Goal: Task Accomplishment & Management: Manage account settings

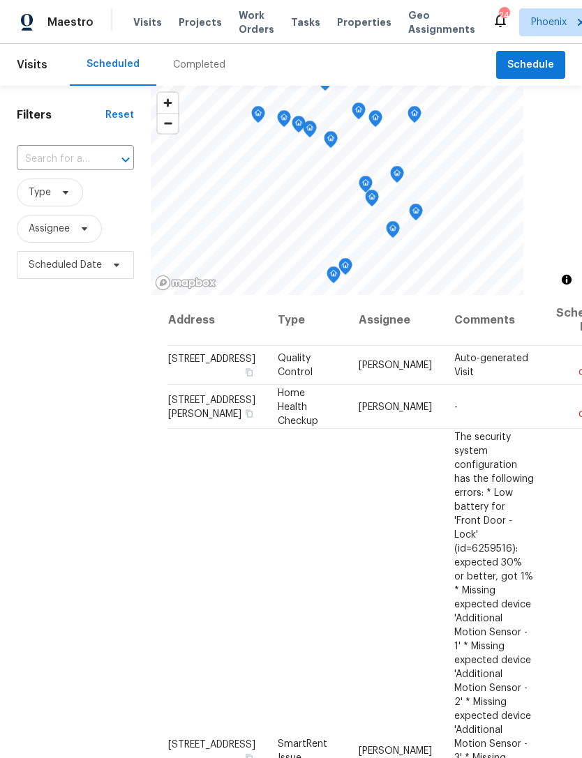
click at [241, 27] on span "Work Orders" at bounding box center [257, 22] width 36 height 28
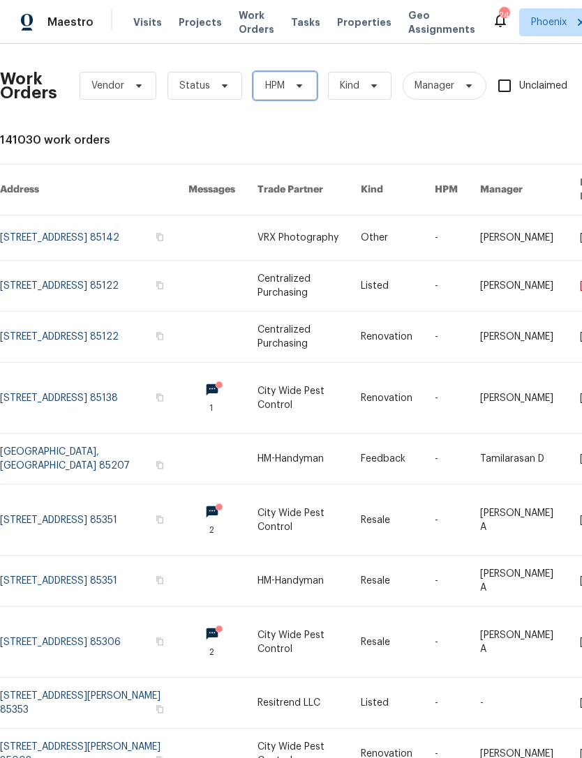
click at [299, 82] on icon at bounding box center [299, 85] width 11 height 11
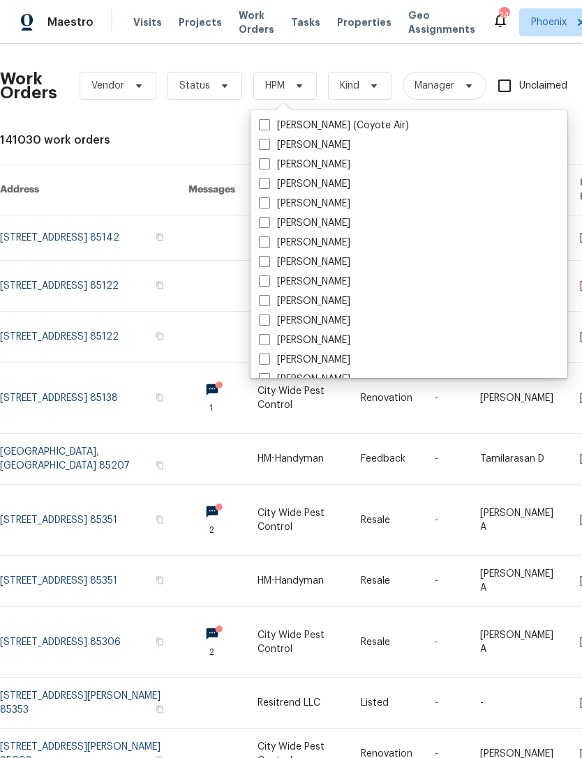
click at [329, 316] on label "[PERSON_NAME]" at bounding box center [304, 321] width 91 height 14
click at [268, 316] on input "[PERSON_NAME]" at bounding box center [263, 318] width 9 height 9
checkbox input "true"
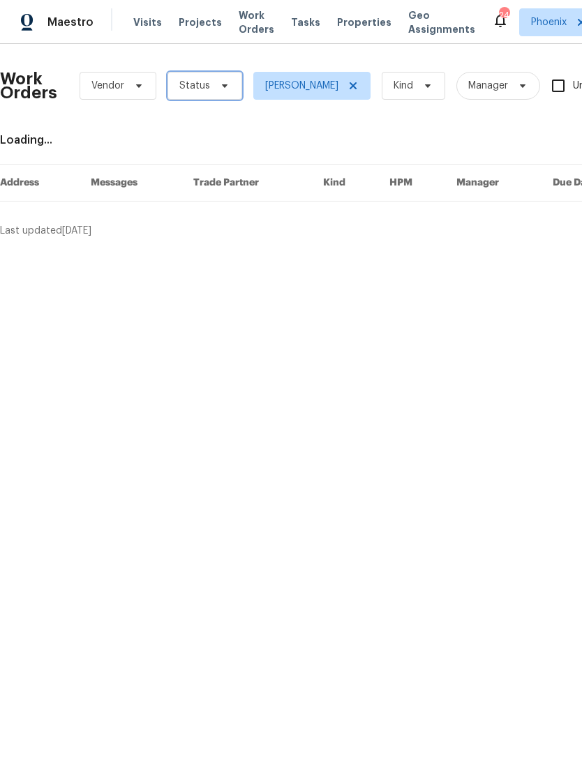
click at [221, 83] on icon at bounding box center [224, 85] width 11 height 11
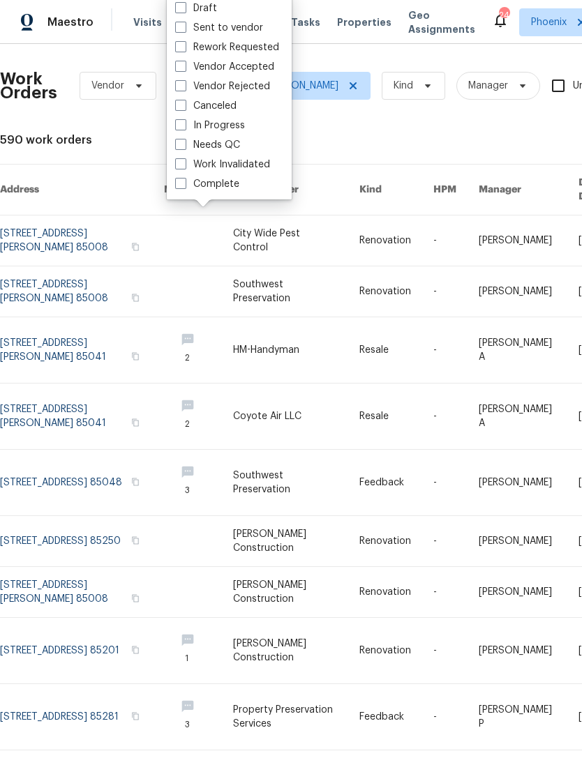
click at [224, 123] on label "In Progress" at bounding box center [210, 126] width 70 height 14
click at [184, 123] on input "In Progress" at bounding box center [179, 123] width 9 height 9
checkbox input "true"
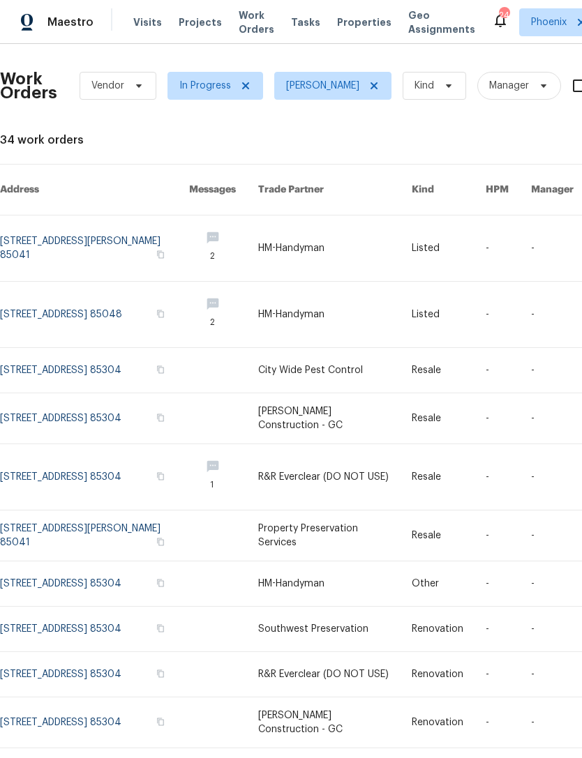
click at [66, 303] on link at bounding box center [94, 315] width 189 height 66
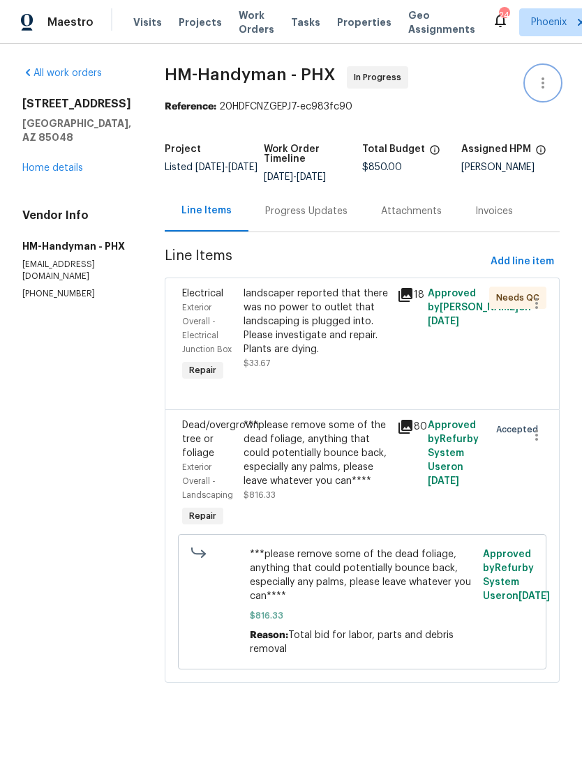
click at [555, 88] on button "button" at bounding box center [542, 82] width 33 height 33
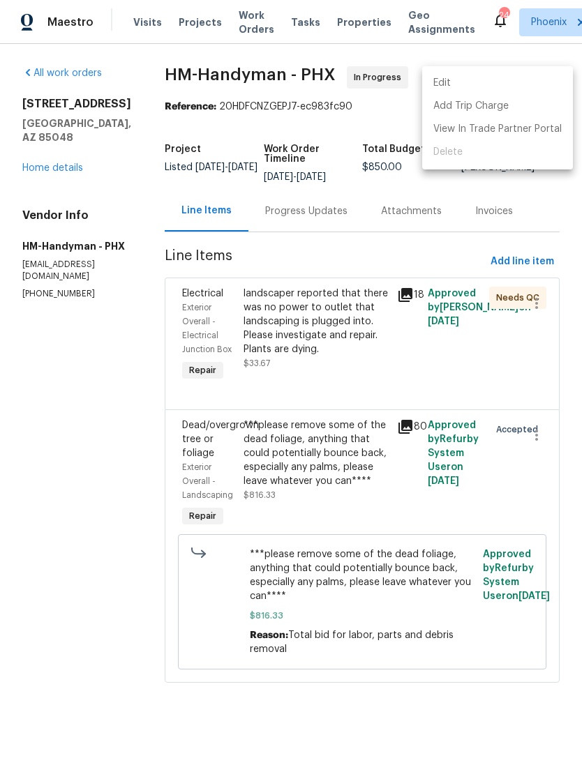
click at [479, 88] on li "Edit" at bounding box center [497, 83] width 151 height 23
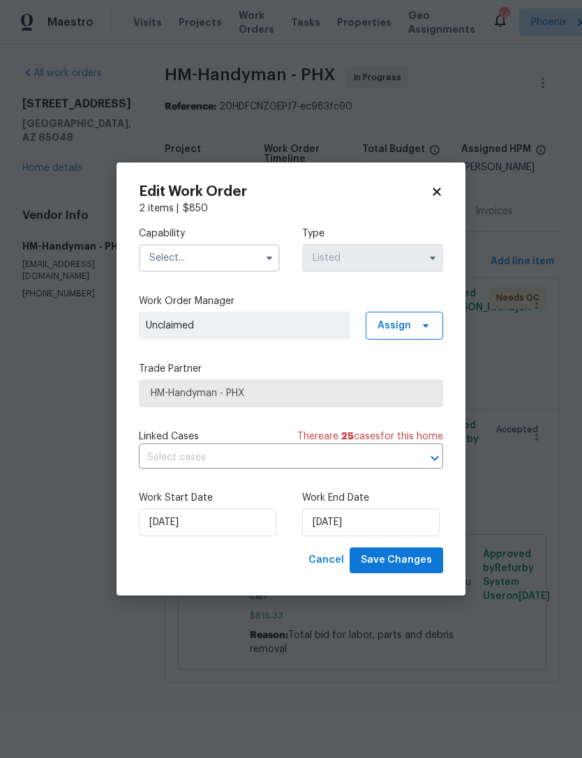
click at [234, 252] on input "text" at bounding box center [209, 258] width 141 height 28
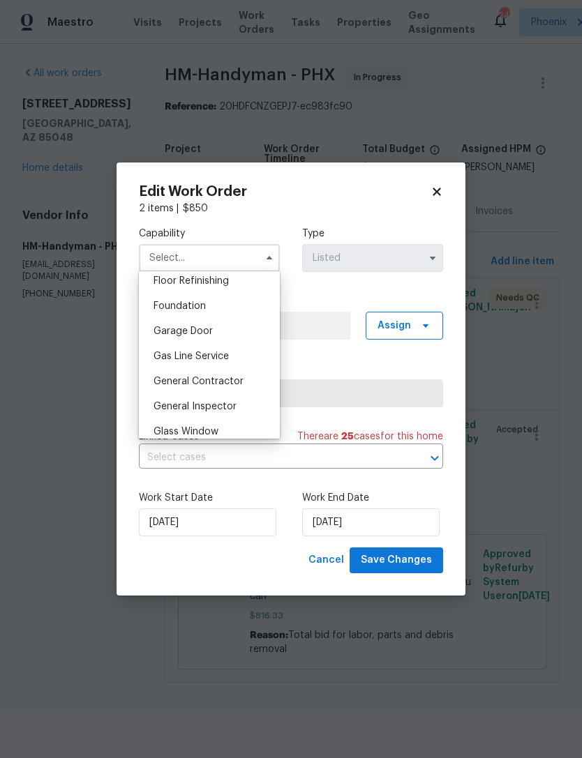
scroll to position [578, 0]
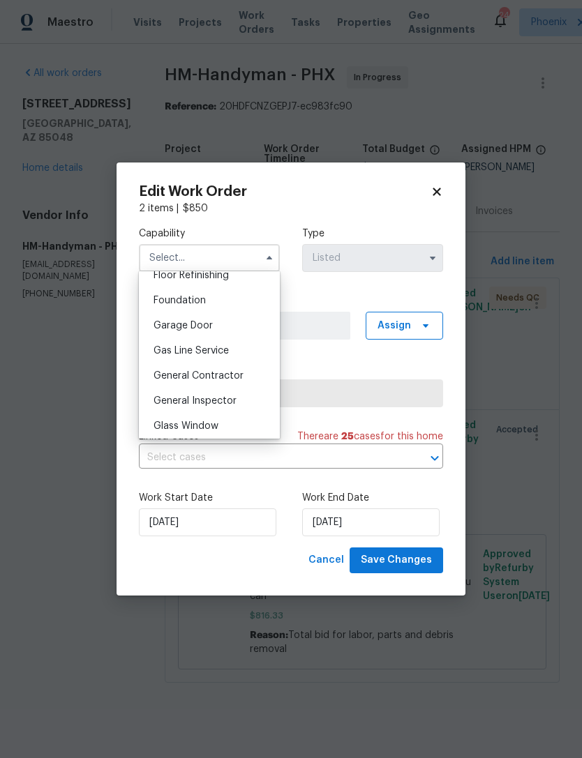
click at [231, 381] on div "General Contractor" at bounding box center [209, 375] width 134 height 25
type input "General Contractor"
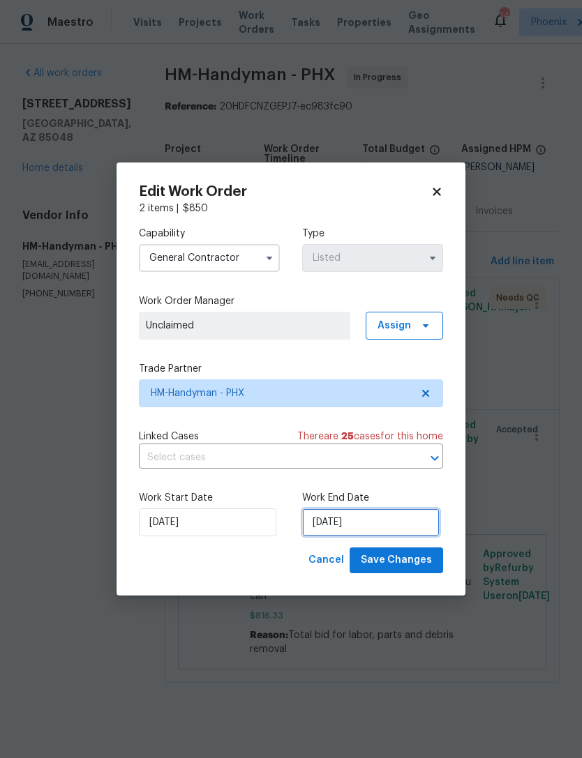
click at [405, 520] on input "9/23/2025" at bounding box center [370, 522] width 137 height 28
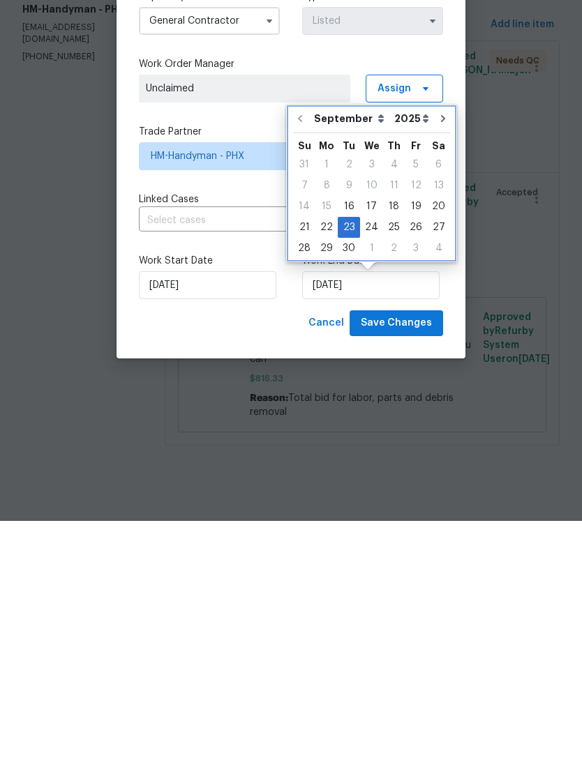
click at [437, 350] on icon "Go to next month" at bounding box center [442, 355] width 11 height 11
type input "10/23/2025"
select select "9"
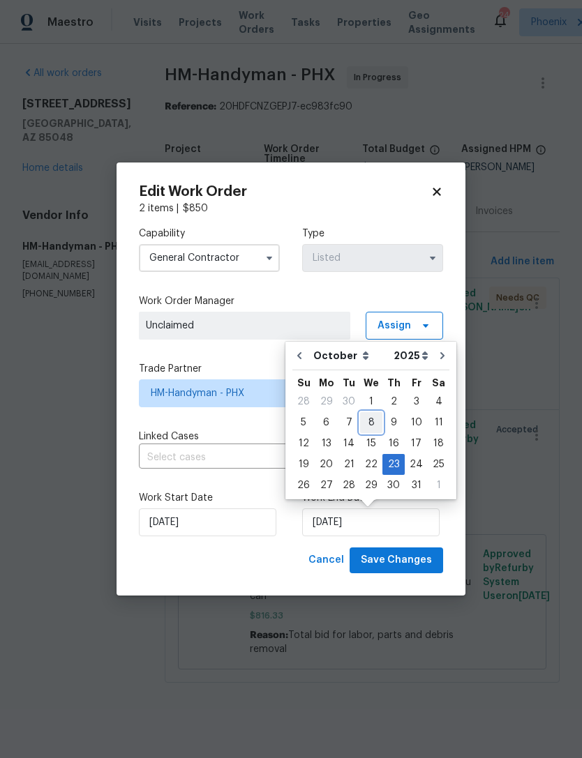
click at [372, 425] on div "8" at bounding box center [371, 423] width 22 height 20
type input "10/8/2025"
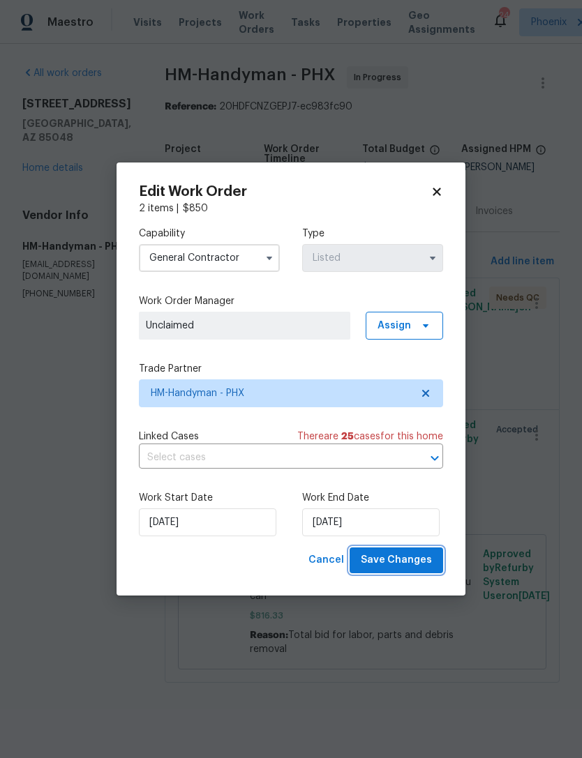
click at [416, 564] on span "Save Changes" at bounding box center [396, 560] width 71 height 17
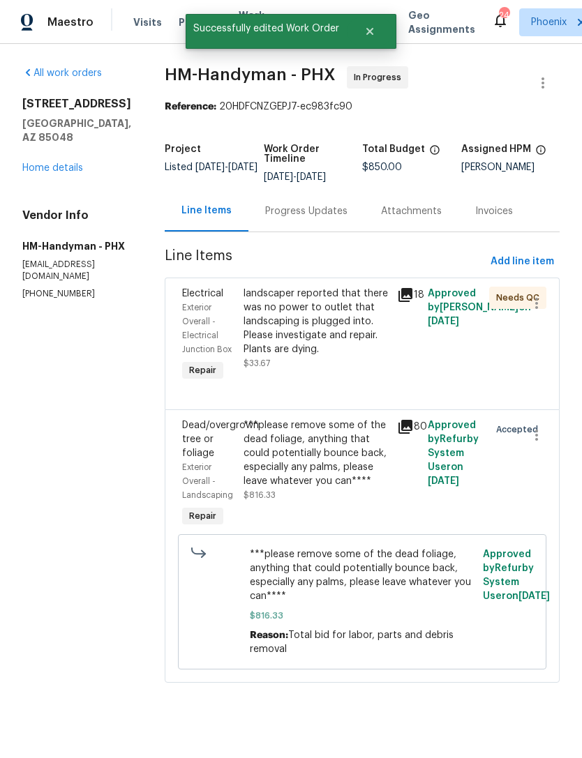
click at [70, 163] on link "Home details" at bounding box center [52, 168] width 61 height 10
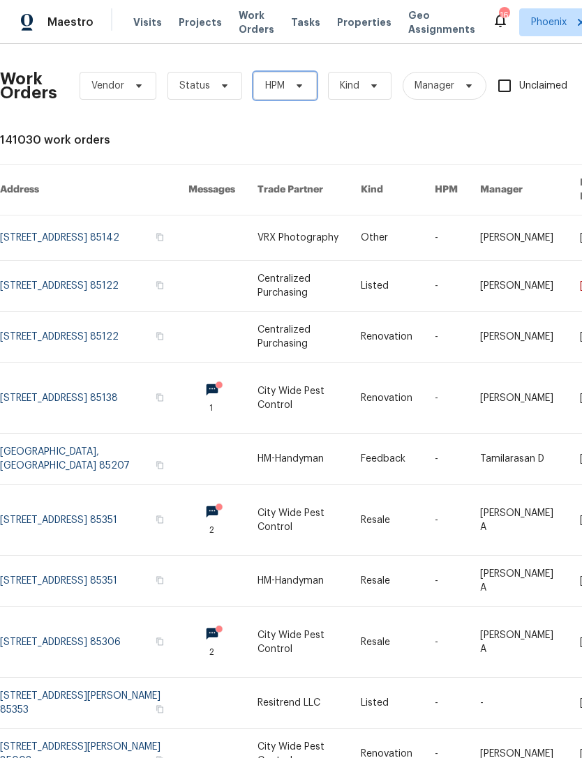
click at [305, 86] on span "HPM" at bounding box center [284, 86] width 63 height 28
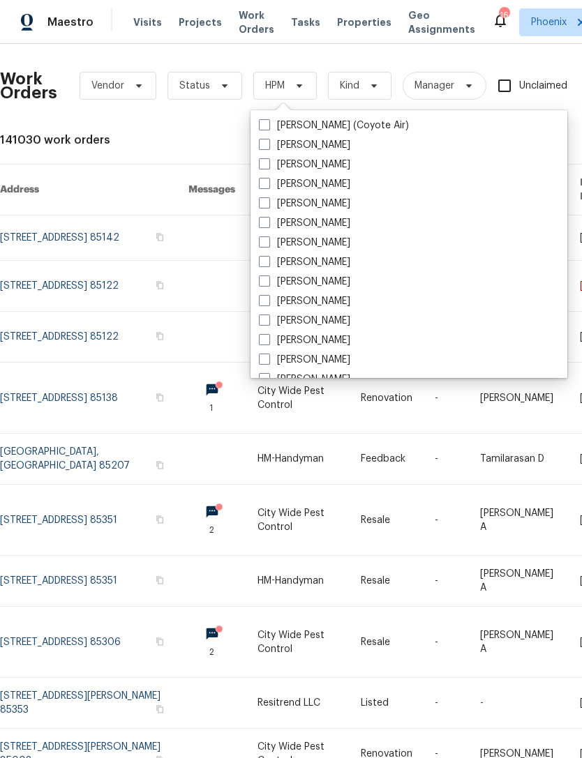
click at [336, 322] on label "[PERSON_NAME]" at bounding box center [304, 321] width 91 height 14
click at [268, 322] on input "[PERSON_NAME]" at bounding box center [263, 318] width 9 height 9
checkbox input "true"
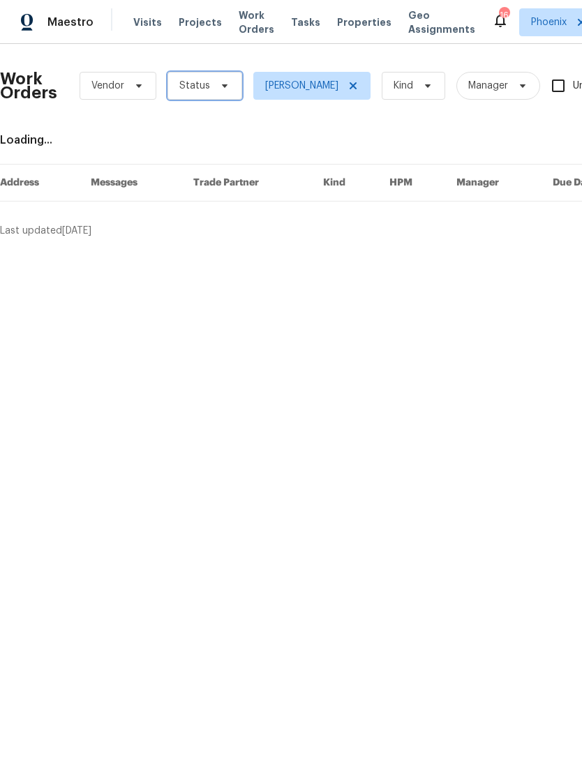
click at [222, 91] on span "Status" at bounding box center [204, 86] width 75 height 28
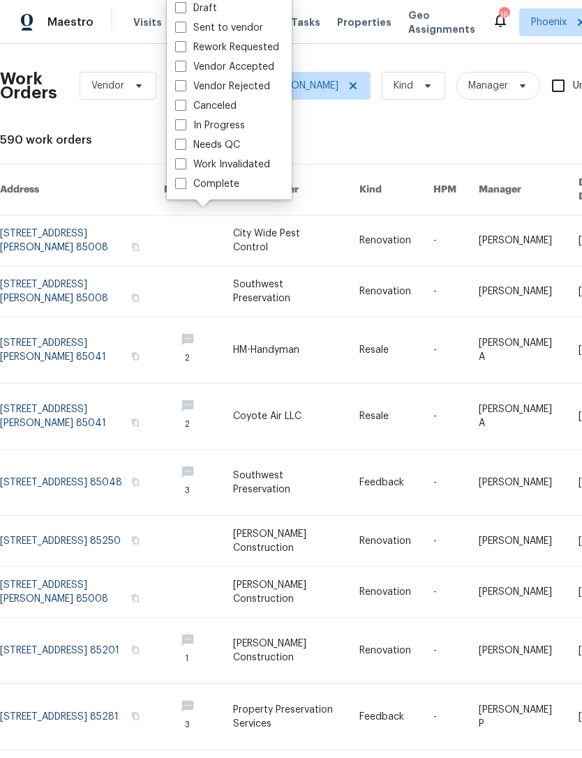
click at [235, 142] on label "Needs QC" at bounding box center [207, 145] width 65 height 14
click at [184, 142] on input "Needs QC" at bounding box center [179, 142] width 9 height 9
checkbox input "true"
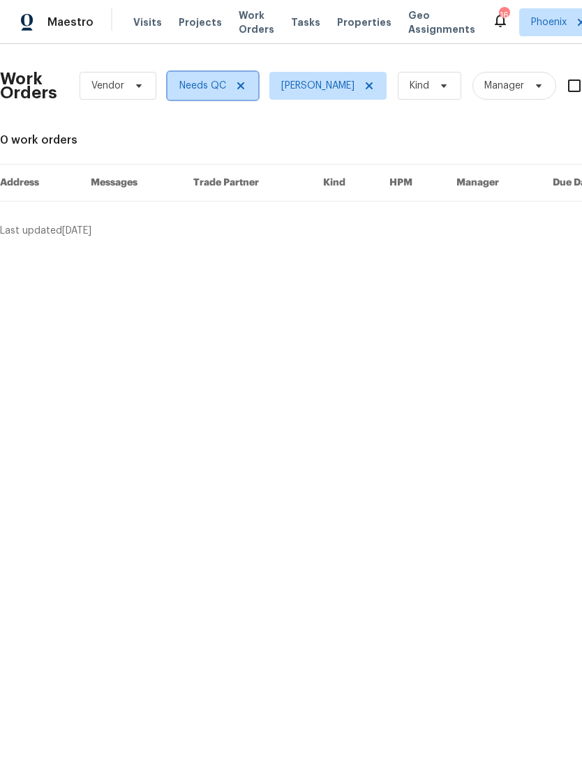
click at [241, 89] on icon at bounding box center [240, 85] width 7 height 7
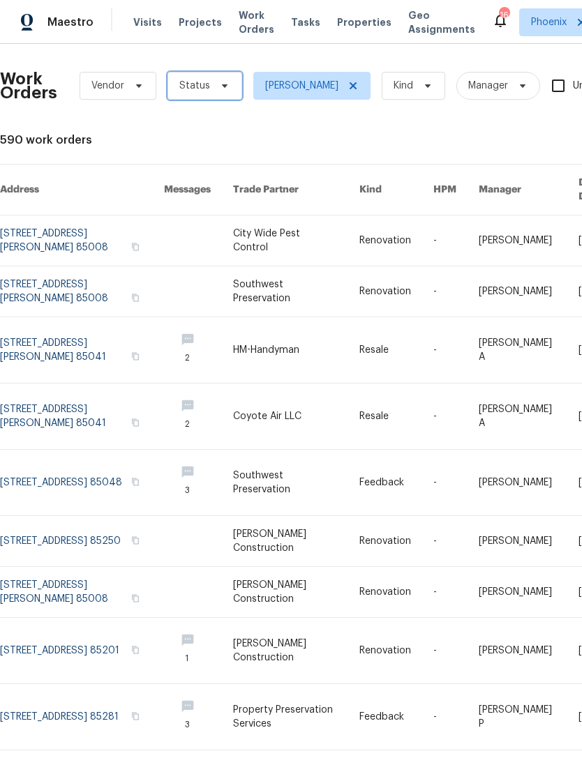
click at [204, 85] on span "Status" at bounding box center [194, 86] width 31 height 14
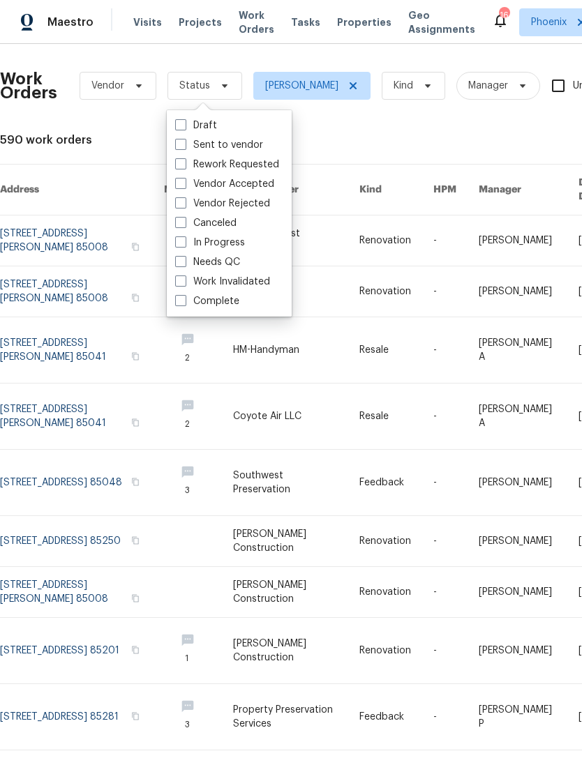
click at [236, 243] on label "In Progress" at bounding box center [210, 243] width 70 height 14
click at [184, 243] on input "In Progress" at bounding box center [179, 240] width 9 height 9
checkbox input "true"
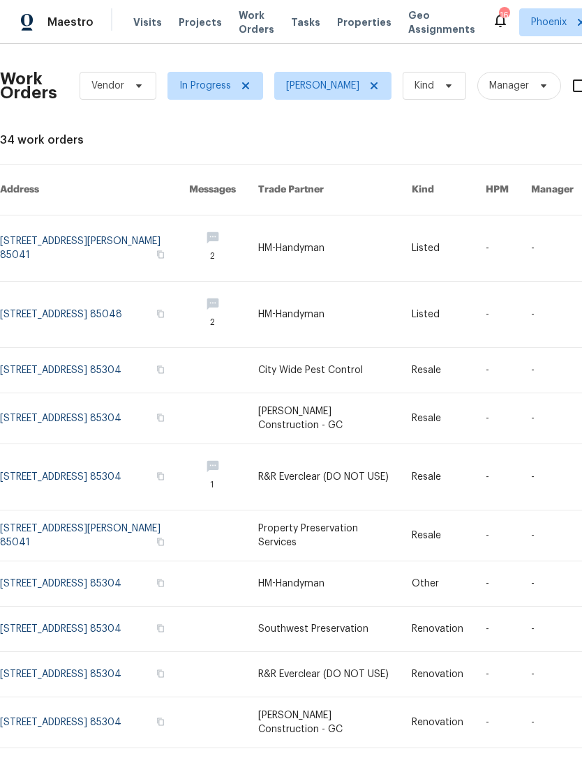
click at [50, 229] on link at bounding box center [94, 249] width 189 height 66
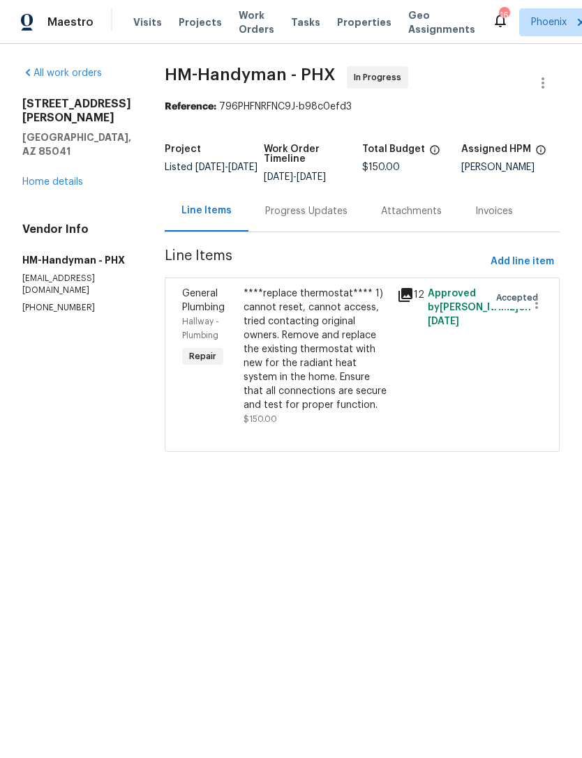
click at [317, 218] on div "Progress Updates" at bounding box center [306, 211] width 82 height 14
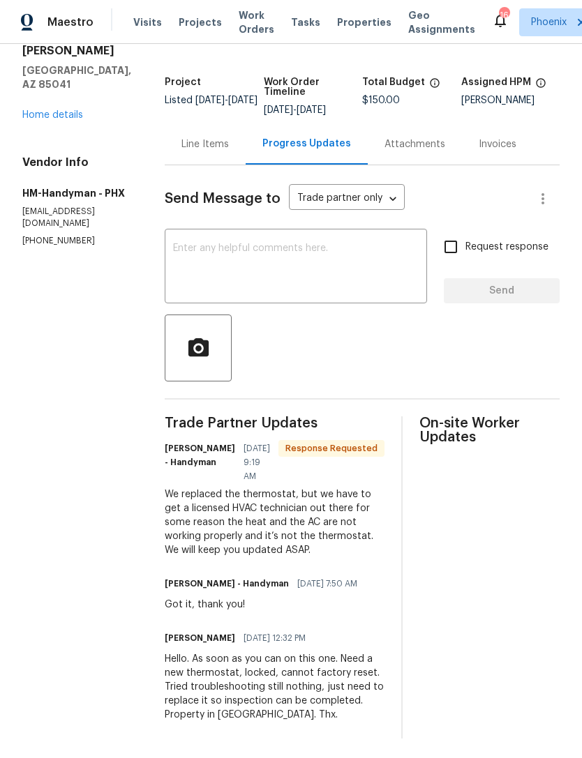
scroll to position [66, 0]
click at [220, 152] on div "Line Items" at bounding box center [204, 145] width 47 height 14
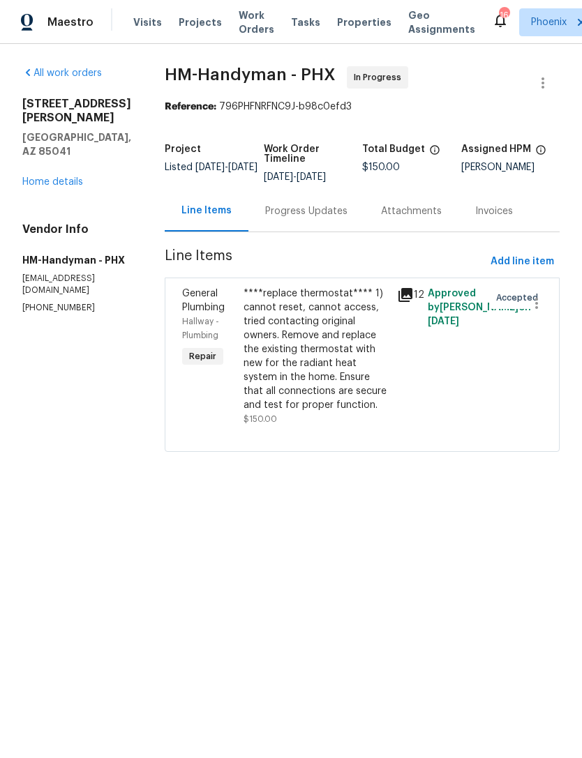
click at [53, 177] on link "Home details" at bounding box center [52, 182] width 61 height 10
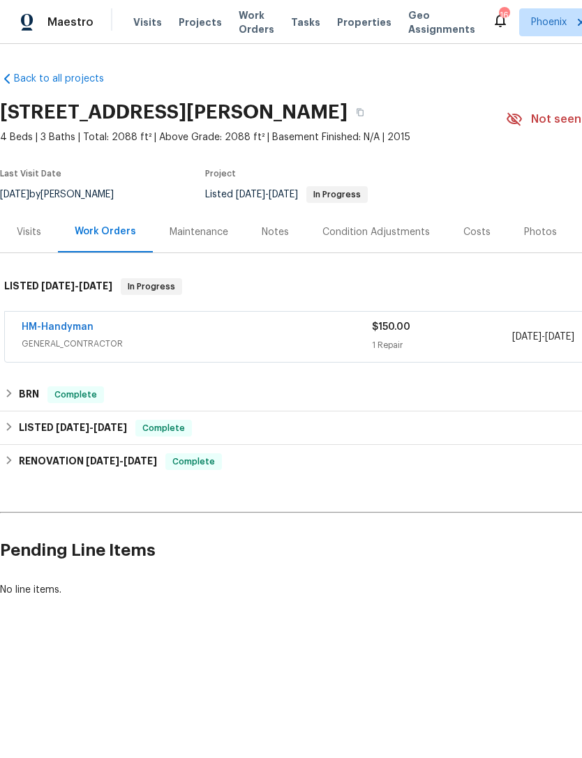
click at [246, 26] on span "Work Orders" at bounding box center [257, 22] width 36 height 28
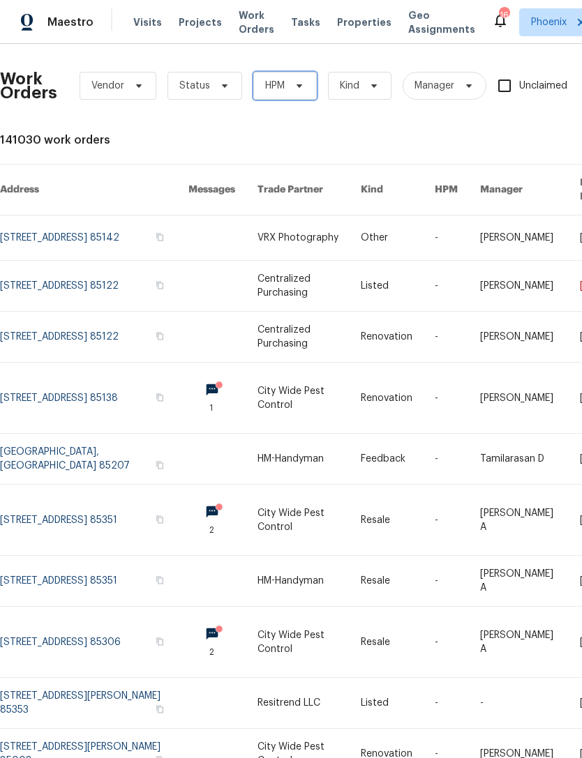
click at [301, 89] on icon at bounding box center [299, 85] width 11 height 11
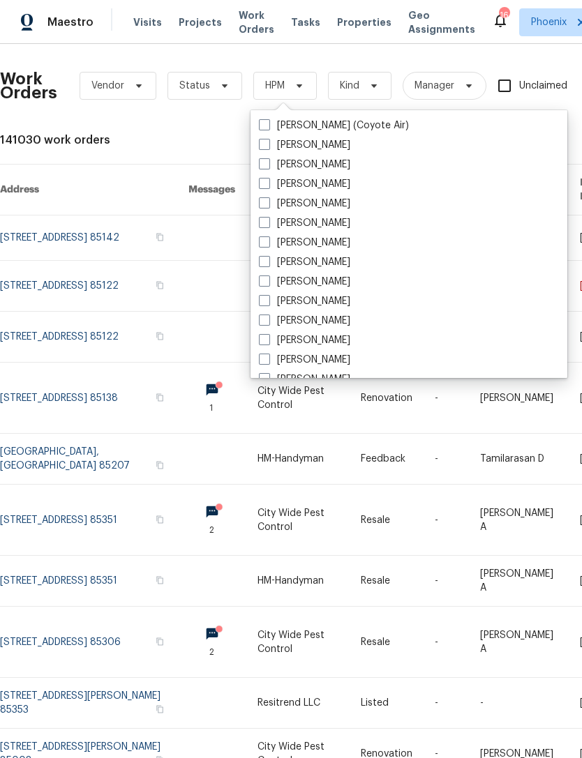
click at [333, 320] on label "[PERSON_NAME]" at bounding box center [304, 321] width 91 height 14
click at [268, 320] on input "[PERSON_NAME]" at bounding box center [263, 318] width 9 height 9
checkbox input "true"
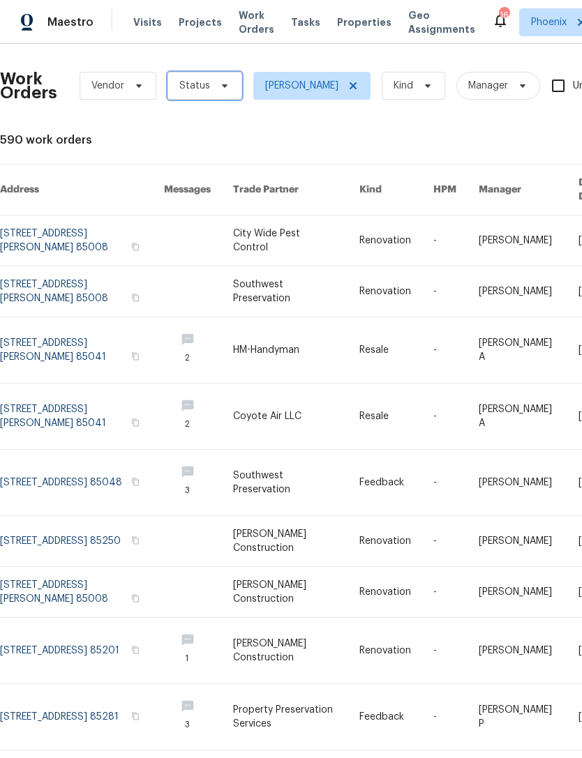
click at [225, 86] on icon at bounding box center [224, 85] width 11 height 11
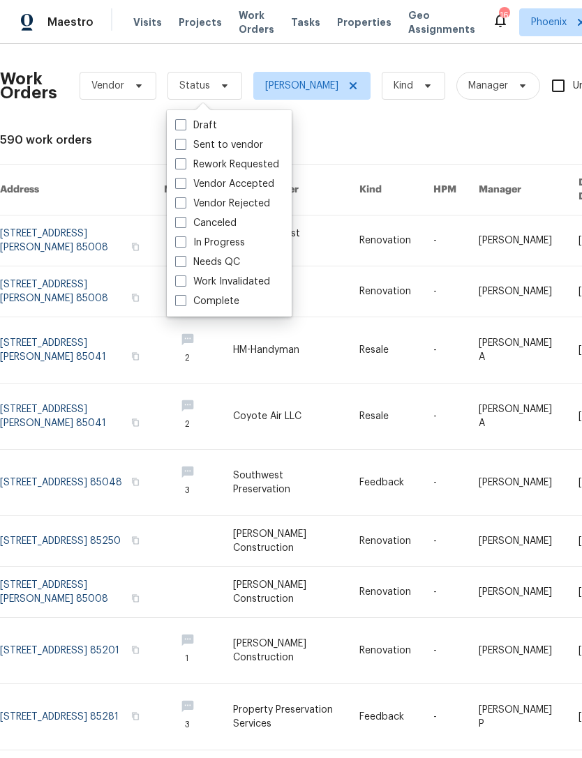
click at [229, 241] on label "In Progress" at bounding box center [210, 243] width 70 height 14
click at [184, 241] on input "In Progress" at bounding box center [179, 240] width 9 height 9
checkbox input "true"
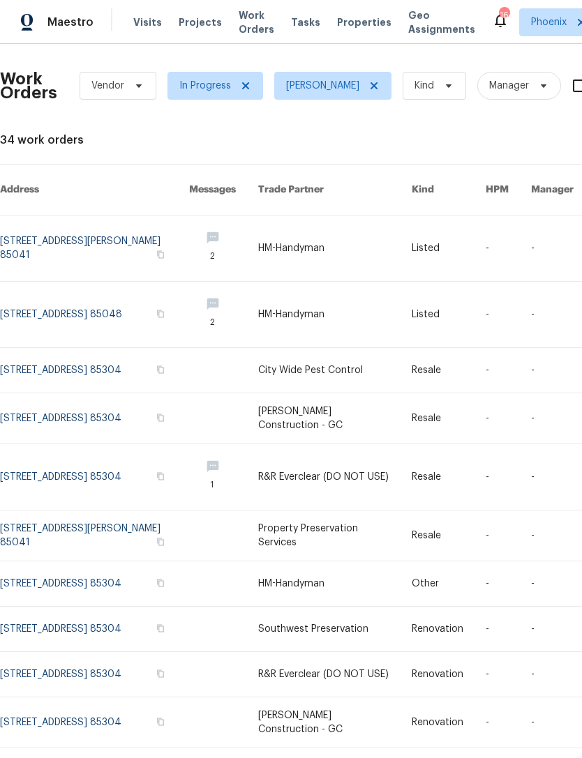
click at [23, 292] on link at bounding box center [94, 315] width 189 height 66
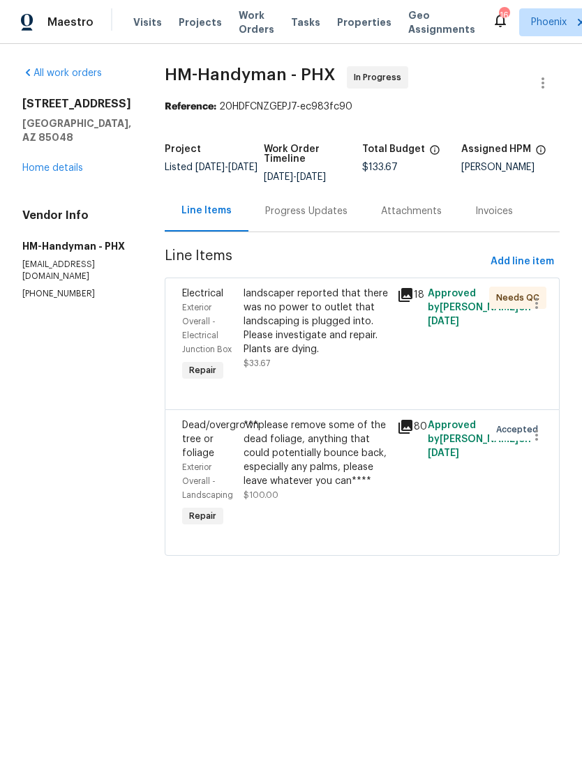
click at [335, 218] on div "Progress Updates" at bounding box center [306, 211] width 82 height 14
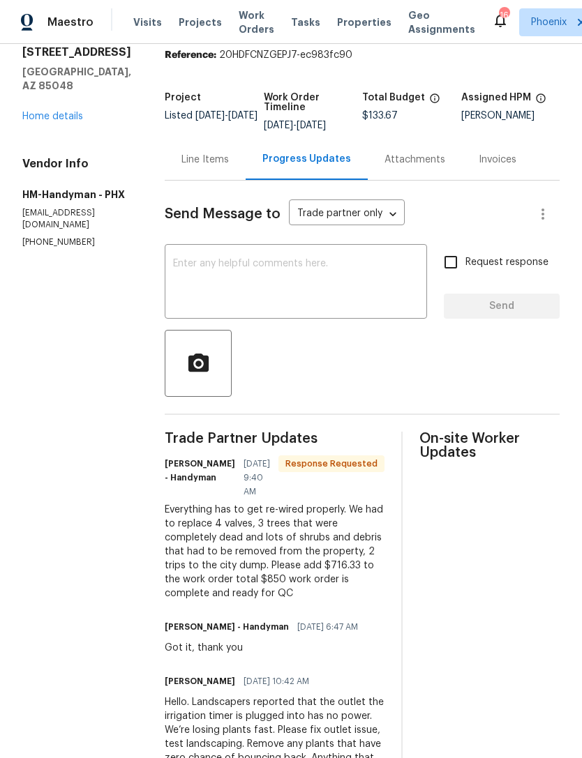
scroll to position [52, 0]
click at [217, 166] on div "Line Items" at bounding box center [204, 159] width 47 height 14
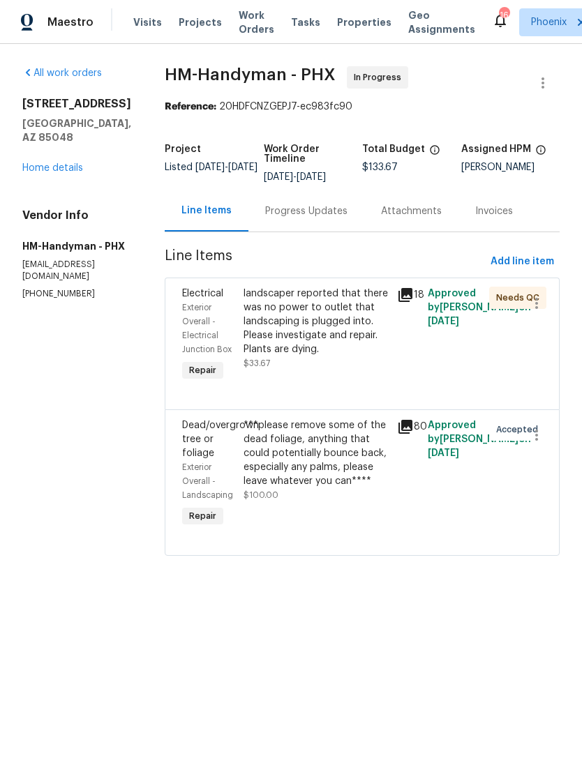
click at [336, 467] on div "***please remove some of the dead foliage, anything that could potentially boun…" at bounding box center [315, 453] width 145 height 70
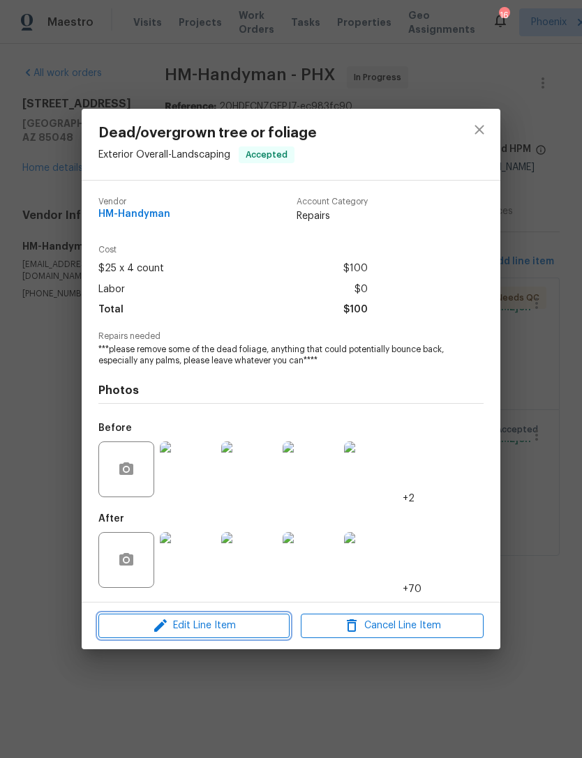
click at [254, 621] on span "Edit Line Item" at bounding box center [194, 625] width 183 height 17
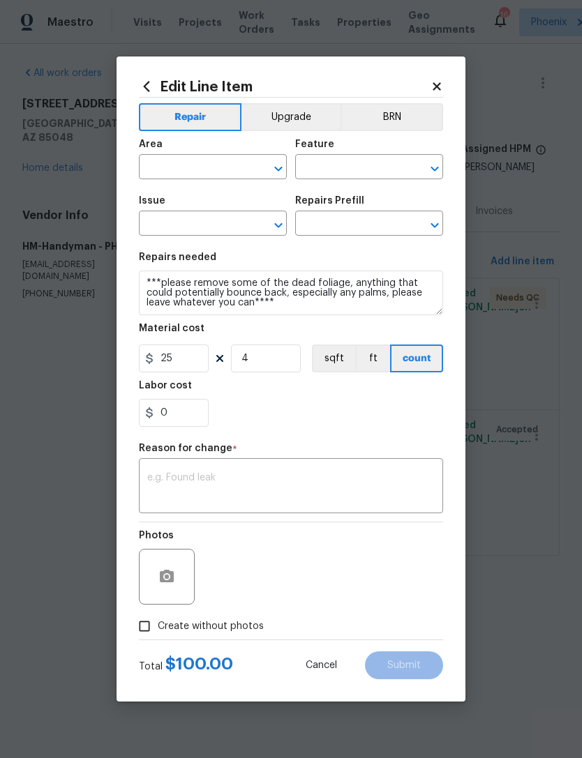
type input "Exterior Overall"
type input "Landscaping"
type input "Dead/overgrown tree or foliage"
type input "Spray/remove weeds $25.00"
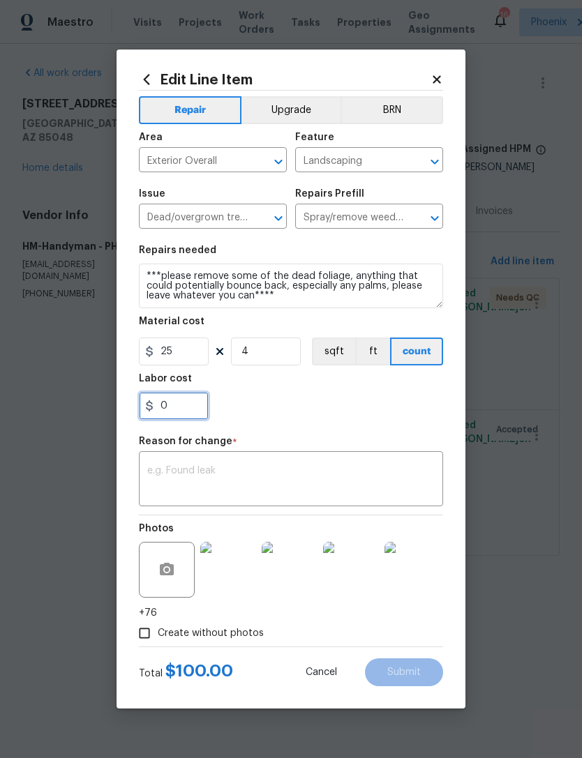
click at [206, 409] on input "0" at bounding box center [174, 406] width 70 height 28
type input "716.33"
click at [390, 412] on div "716.33" at bounding box center [291, 406] width 304 height 28
click at [370, 476] on textarea at bounding box center [290, 480] width 287 height 29
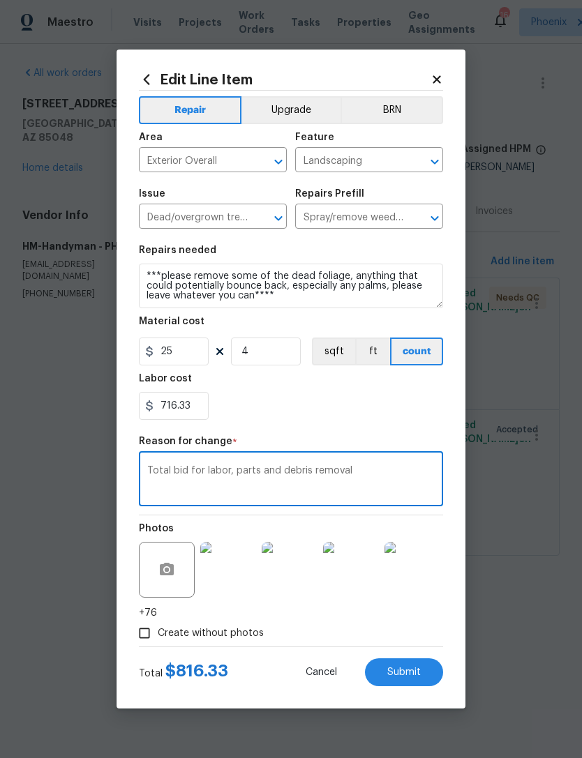
type textarea "Total bid for labor, parts and debris removal"
click at [374, 418] on div "716.33" at bounding box center [291, 406] width 304 height 28
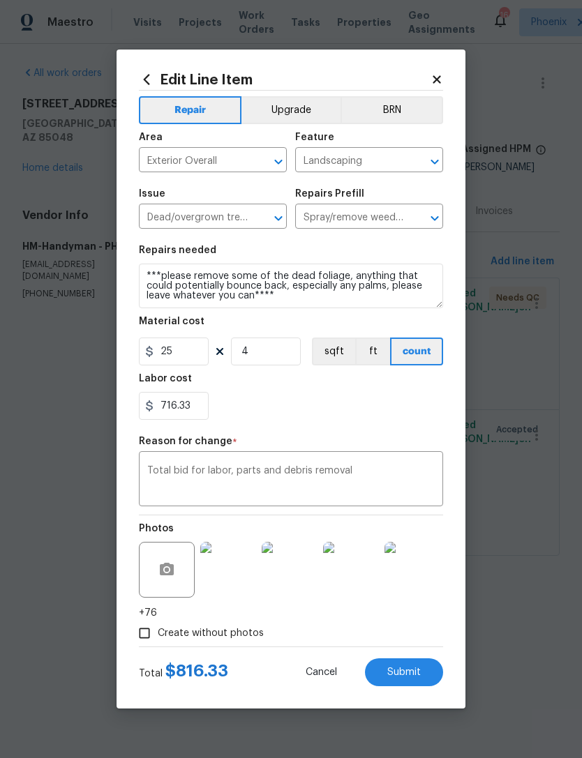
click at [425, 666] on button "Submit" at bounding box center [404, 672] width 78 height 28
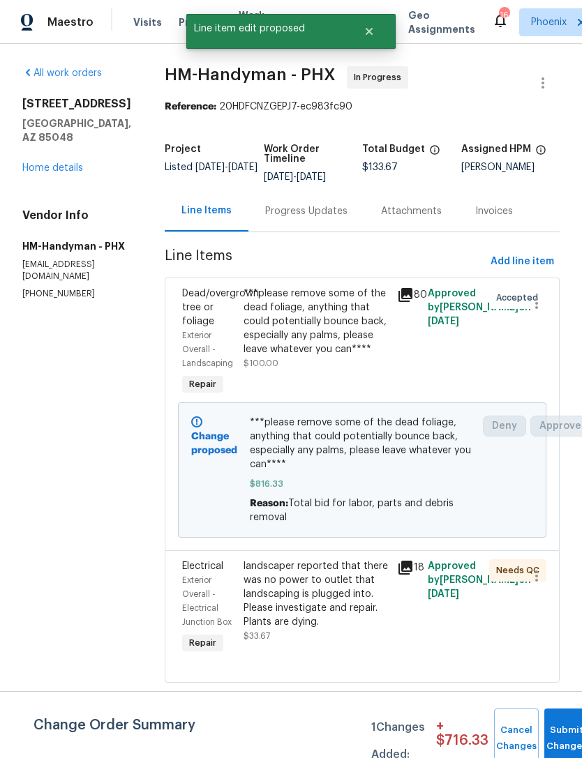
click at [565, 723] on button "Submit Changes" at bounding box center [566, 739] width 45 height 60
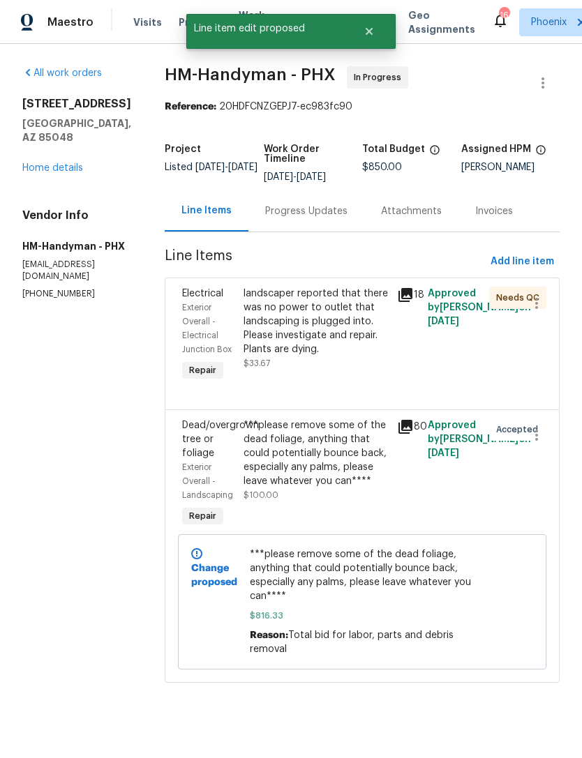
click at [319, 218] on div "Progress Updates" at bounding box center [306, 211] width 82 height 14
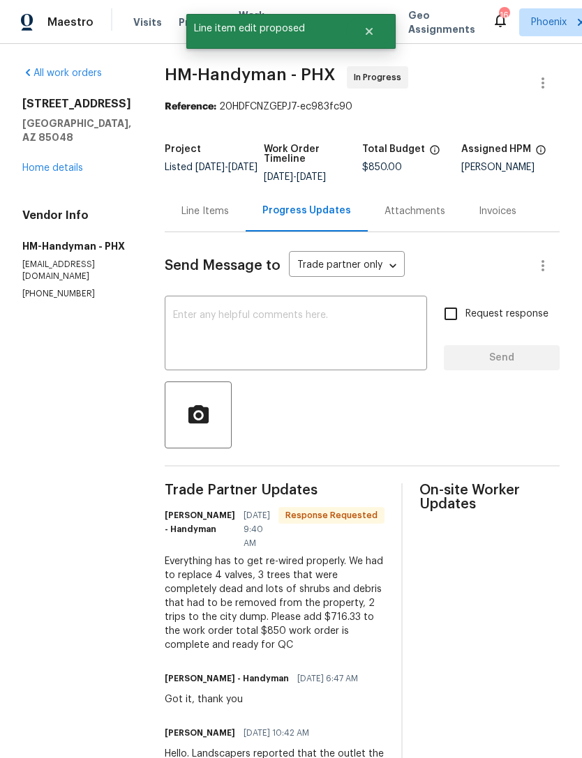
click at [329, 335] on textarea at bounding box center [296, 334] width 246 height 49
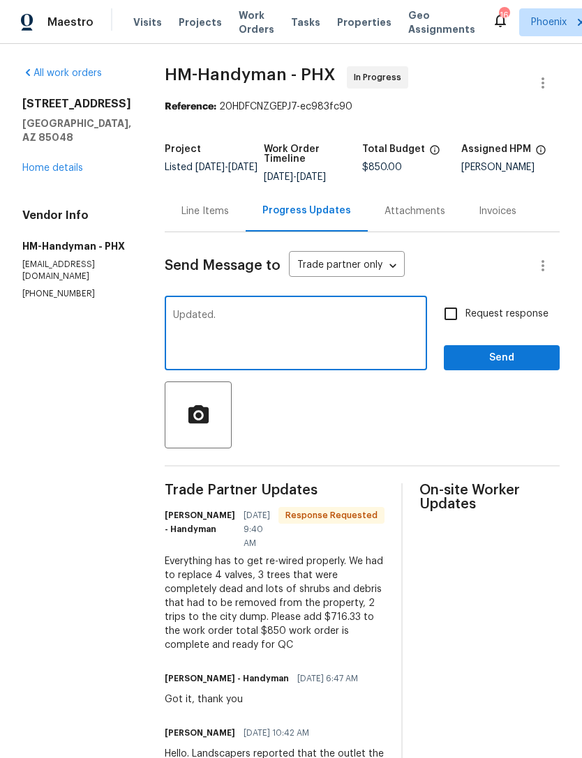
type textarea "Updated."
click at [527, 371] on button "Send" at bounding box center [502, 358] width 116 height 26
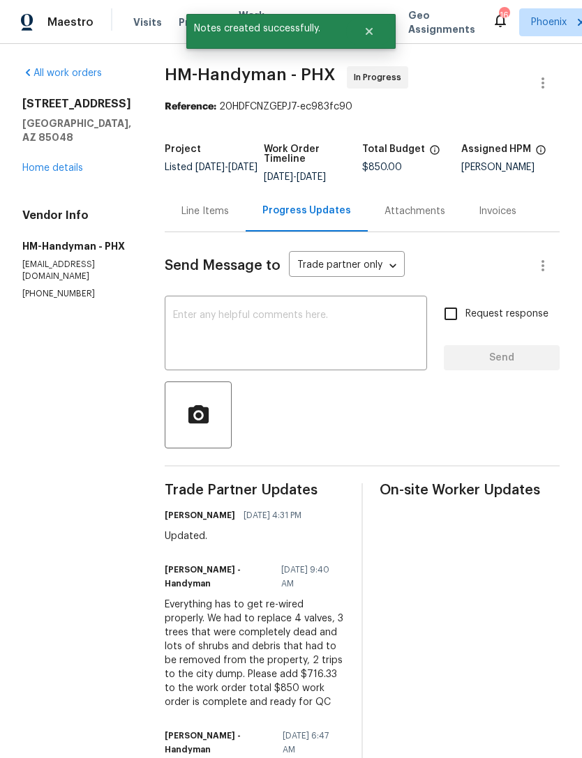
click at [41, 163] on link "Home details" at bounding box center [52, 168] width 61 height 10
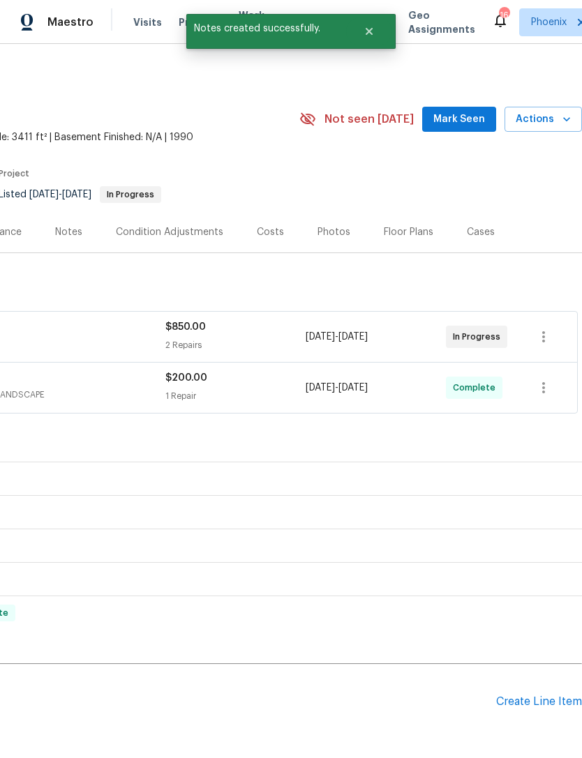
scroll to position [0, 206]
click at [472, 125] on span "Mark Seen" at bounding box center [459, 119] width 52 height 17
click at [469, 125] on span "Mark Seen" at bounding box center [459, 119] width 52 height 17
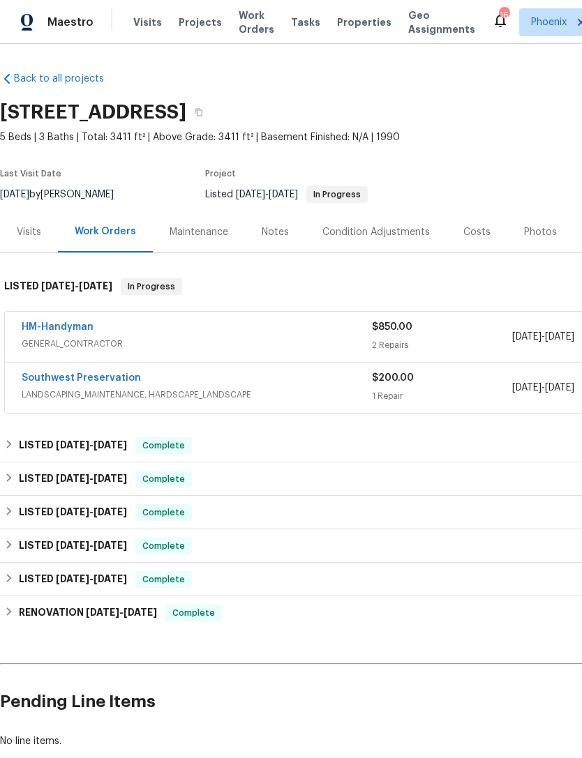
scroll to position [0, 0]
click at [239, 33] on span "Work Orders" at bounding box center [257, 22] width 36 height 28
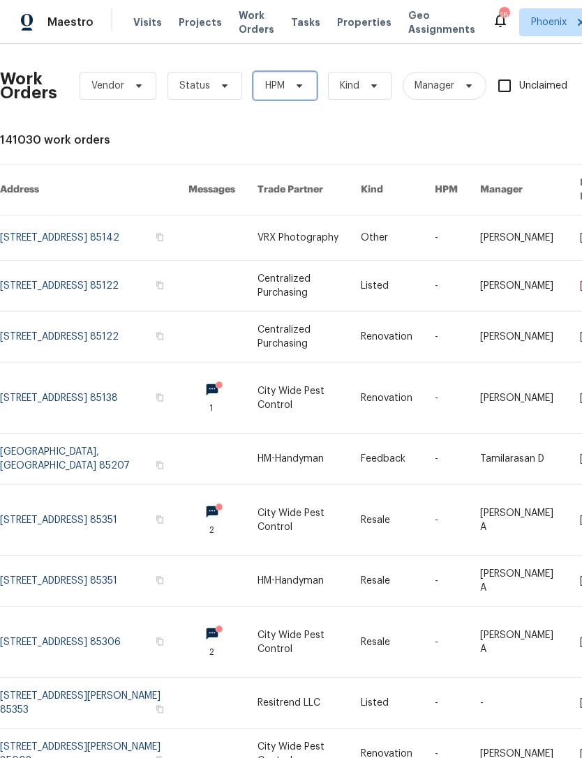
click at [305, 86] on span "HPM" at bounding box center [284, 86] width 63 height 28
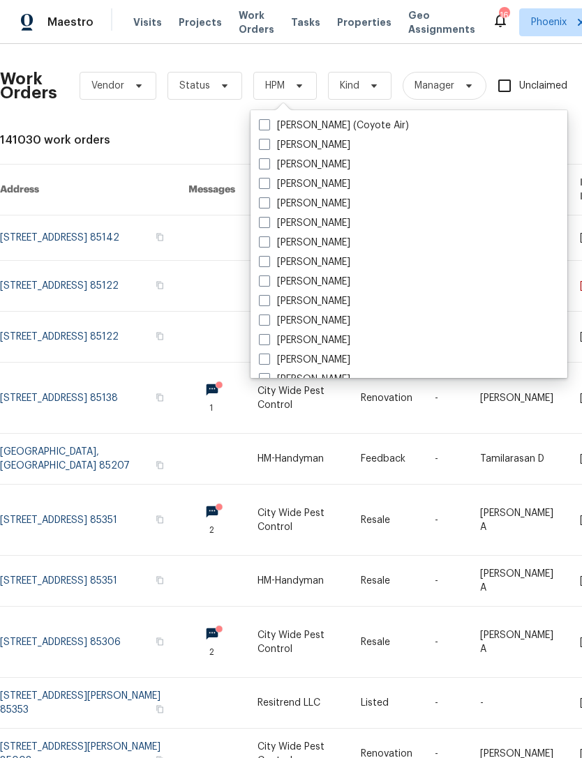
click at [334, 316] on label "[PERSON_NAME]" at bounding box center [304, 321] width 91 height 14
click at [268, 316] on input "[PERSON_NAME]" at bounding box center [263, 318] width 9 height 9
checkbox input "true"
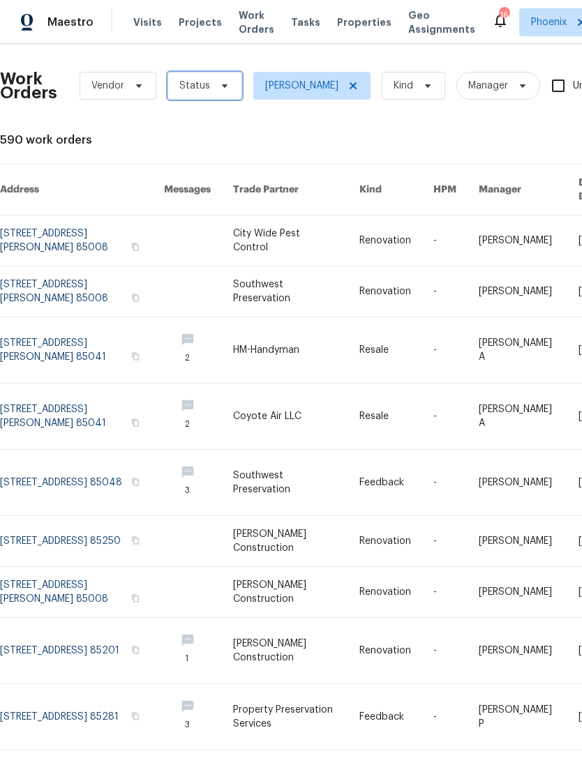
click at [220, 89] on icon at bounding box center [224, 85] width 11 height 11
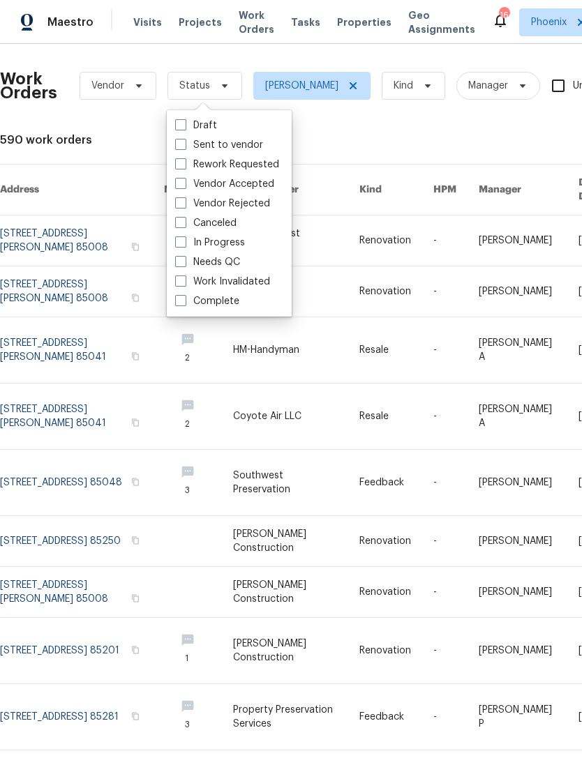
click at [225, 241] on label "In Progress" at bounding box center [210, 243] width 70 height 14
click at [184, 241] on input "In Progress" at bounding box center [179, 240] width 9 height 9
checkbox input "true"
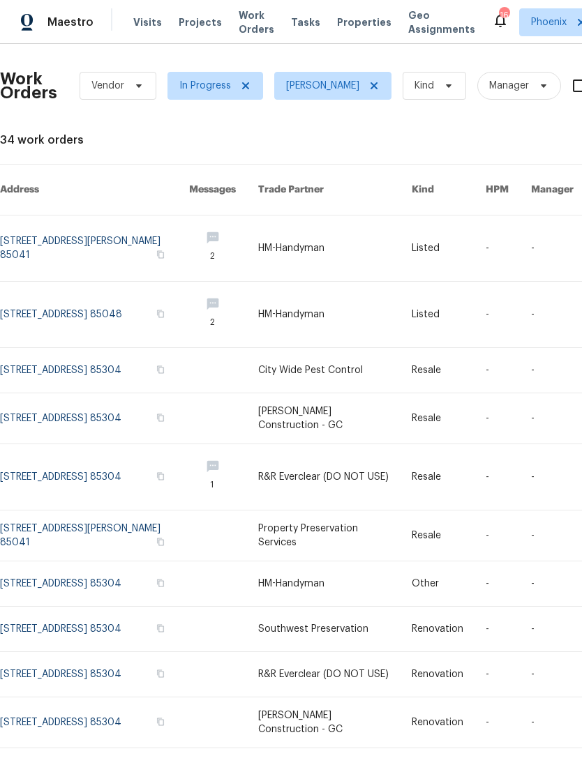
click at [52, 223] on link at bounding box center [94, 249] width 189 height 66
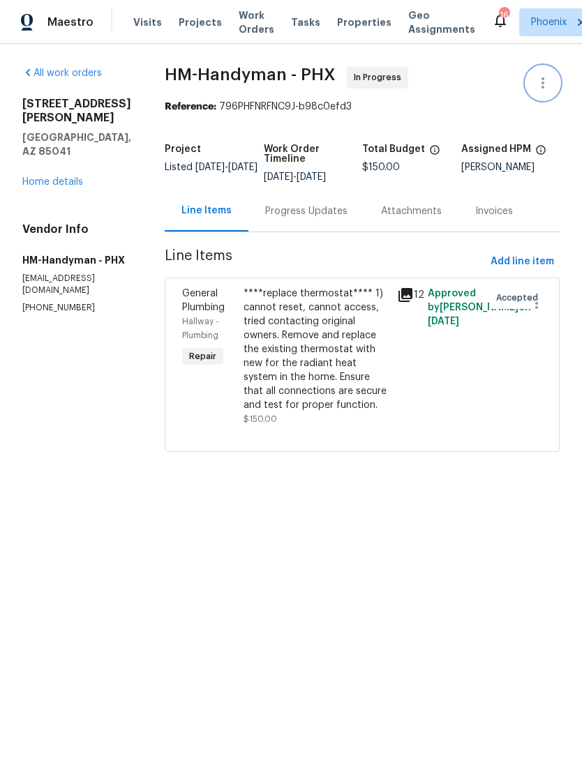
click at [549, 83] on icon "button" at bounding box center [542, 83] width 17 height 17
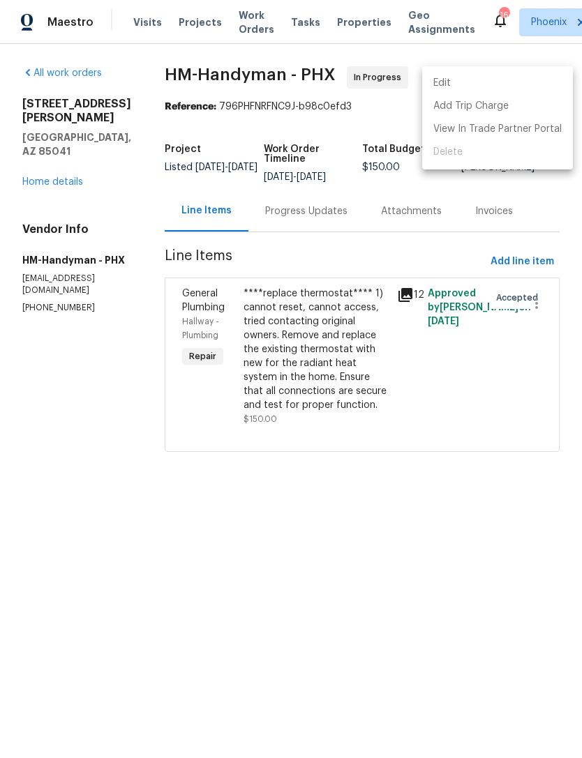
click at [489, 82] on li "Edit" at bounding box center [497, 83] width 151 height 23
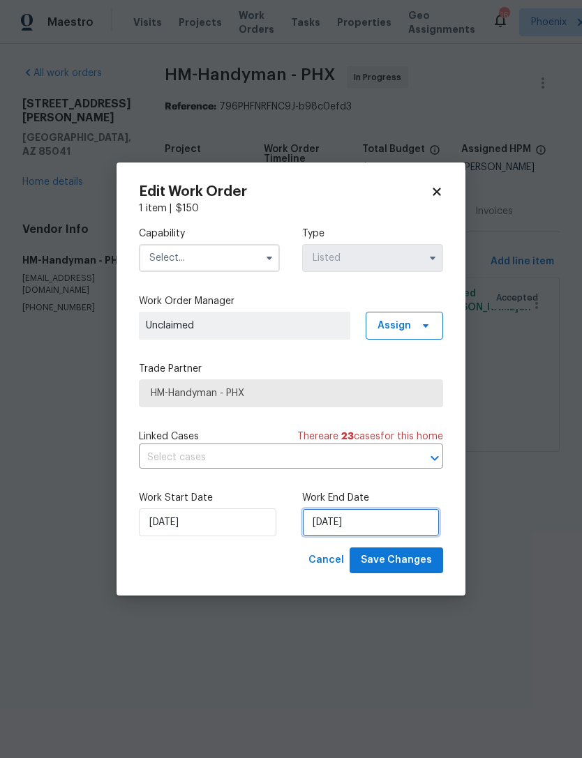
click at [395, 526] on input "9/30/2025" at bounding box center [370, 522] width 137 height 28
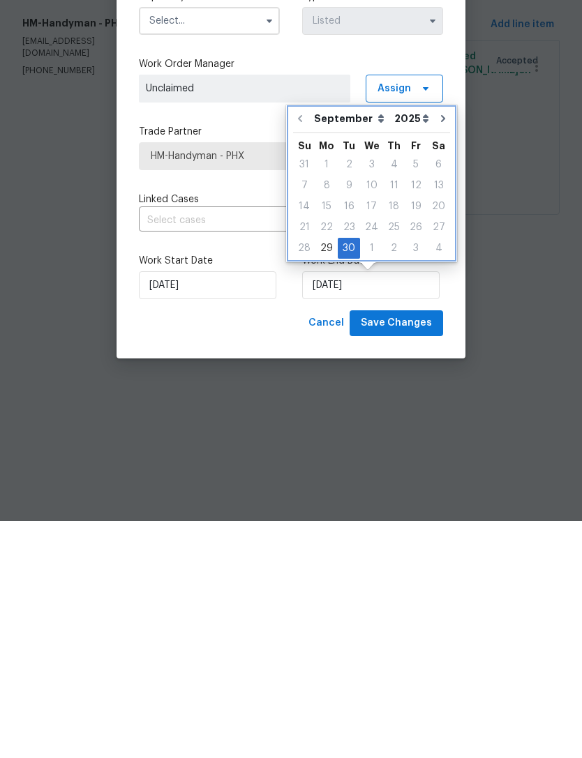
click at [437, 350] on icon "Go to next month" at bounding box center [442, 355] width 11 height 11
type input "10/30/2025"
select select "9"
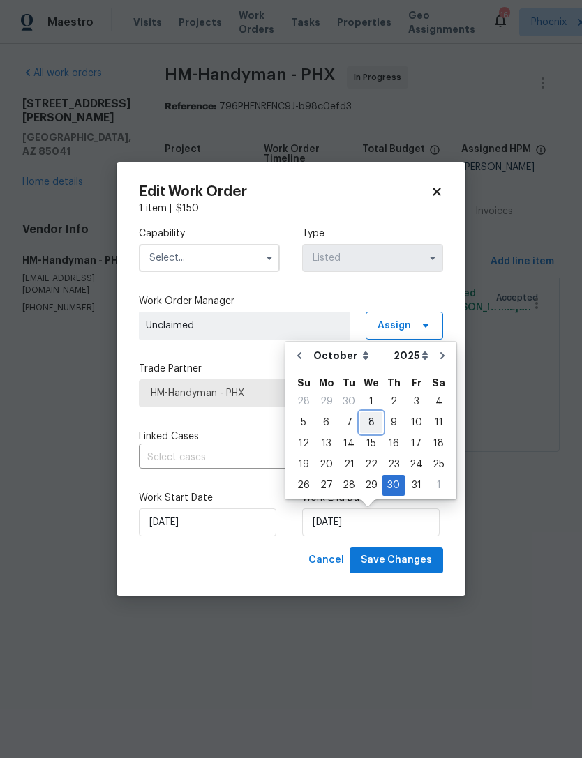
click at [370, 424] on div "8" at bounding box center [371, 423] width 22 height 20
type input "10/8/2025"
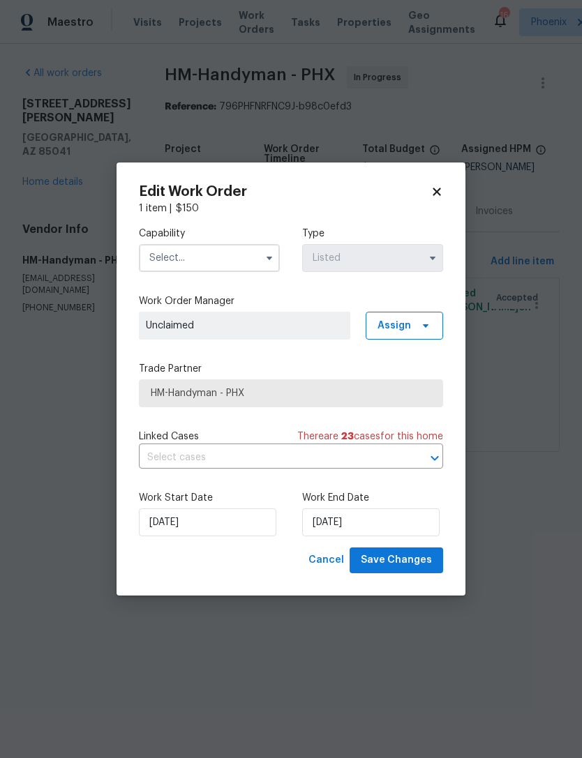
click at [235, 250] on input "text" at bounding box center [209, 258] width 141 height 28
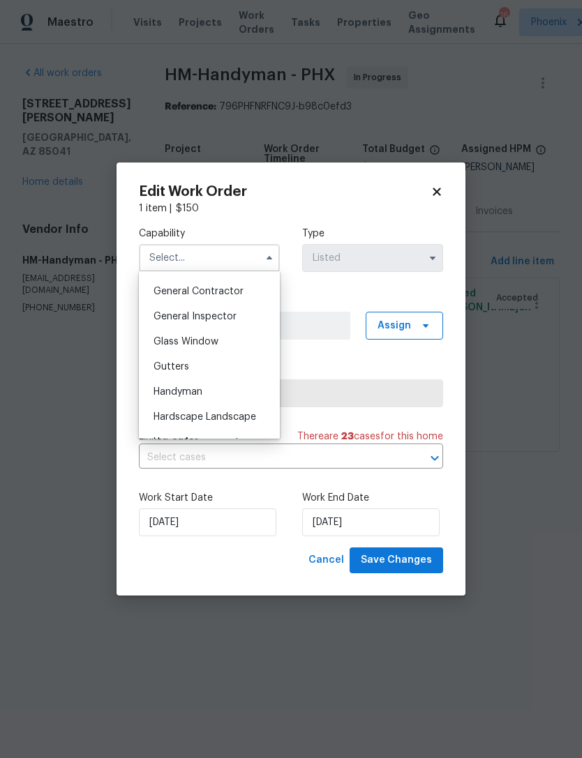
scroll to position [655, 0]
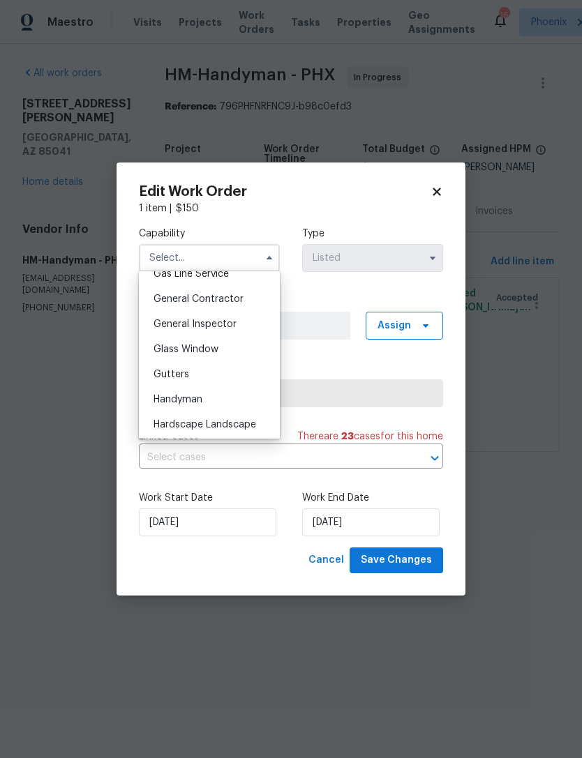
click at [232, 297] on span "General Contractor" at bounding box center [198, 299] width 90 height 10
type input "General Contractor"
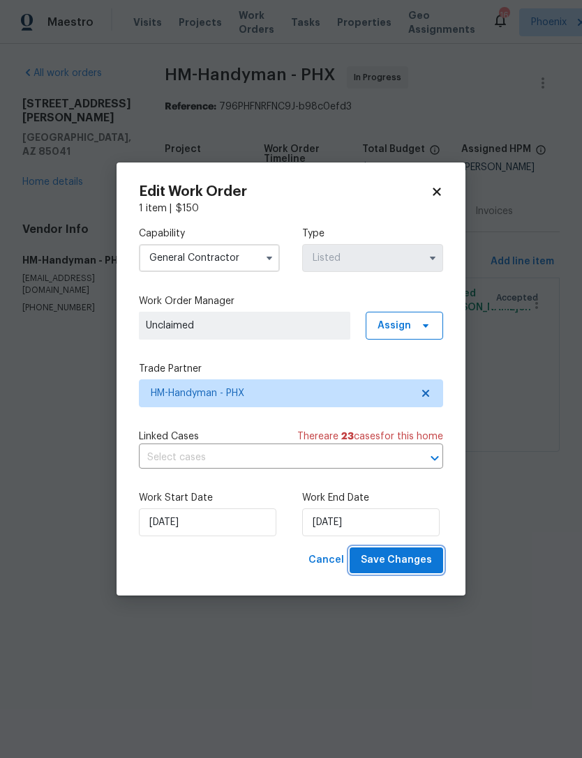
click at [417, 569] on span "Save Changes" at bounding box center [396, 560] width 71 height 17
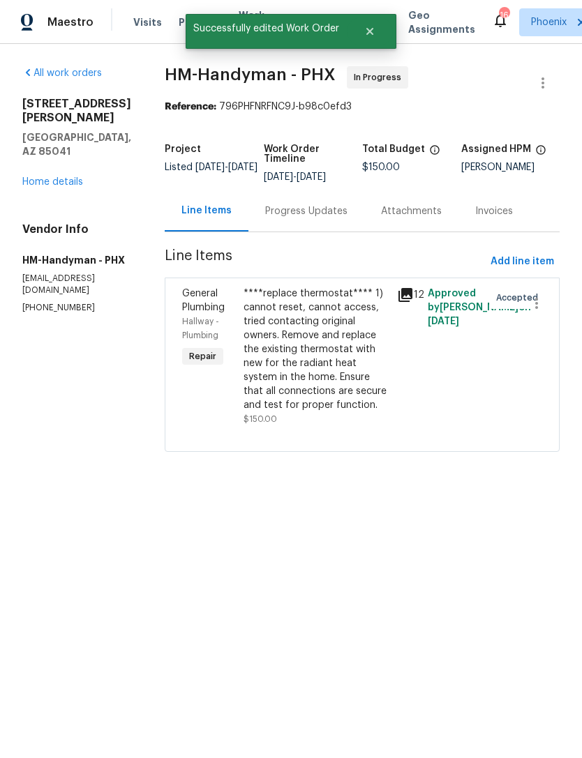
click at [66, 177] on link "Home details" at bounding box center [52, 182] width 61 height 10
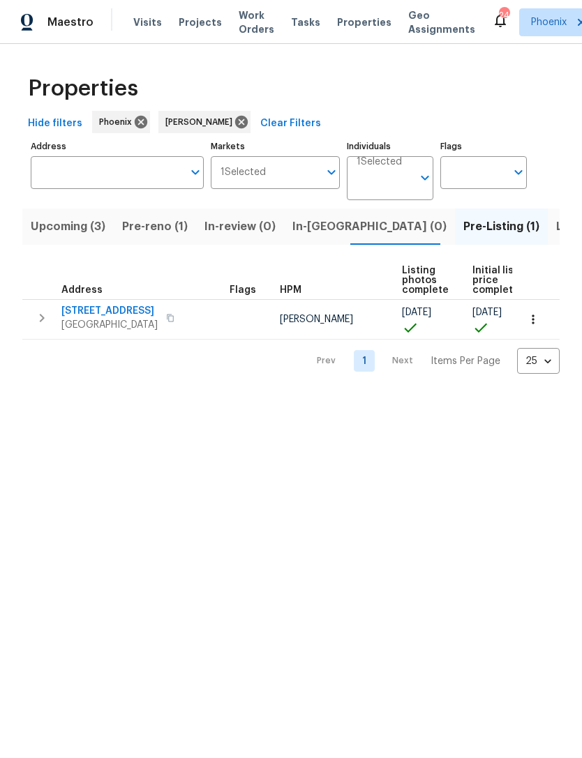
click at [70, 232] on span "Upcoming (3)" at bounding box center [68, 227] width 75 height 20
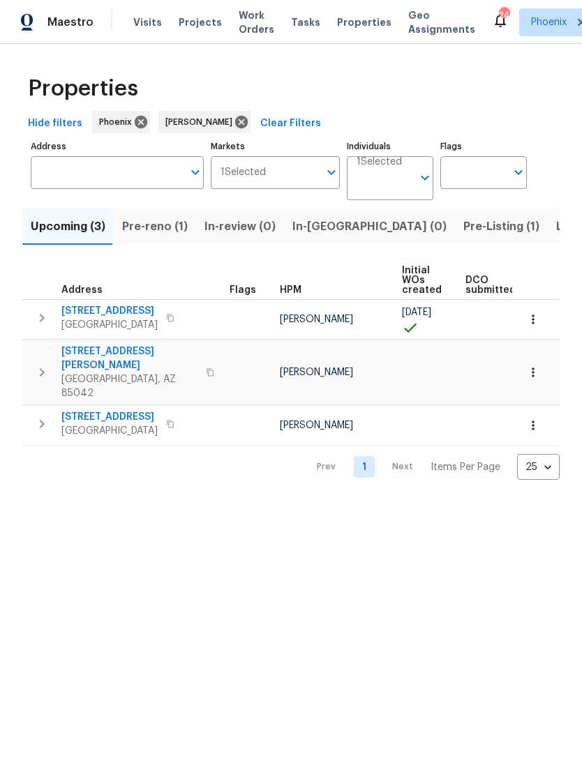
click at [150, 232] on span "Pre-reno (1)" at bounding box center [155, 227] width 66 height 20
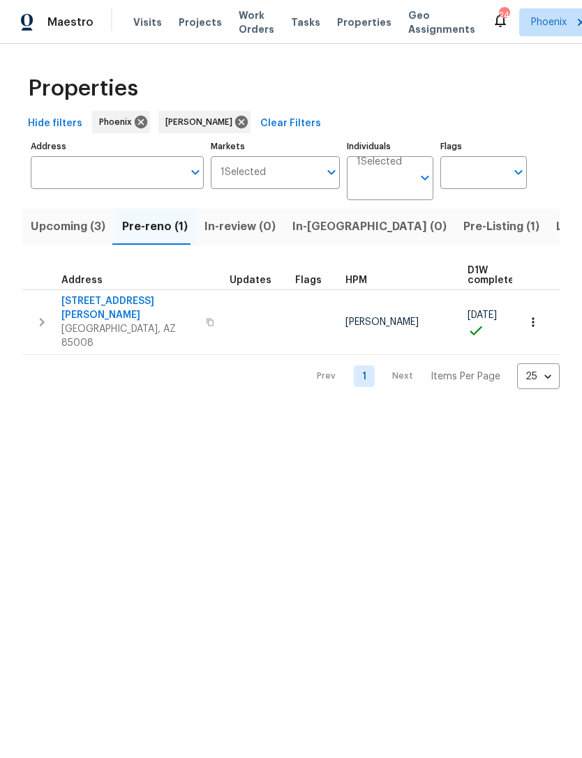
click at [47, 230] on span "Upcoming (3)" at bounding box center [68, 227] width 75 height 20
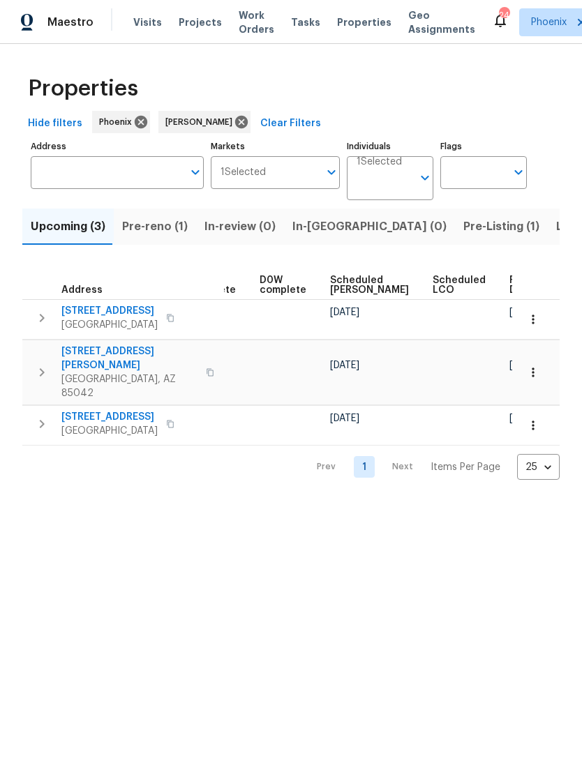
scroll to position [0, 349]
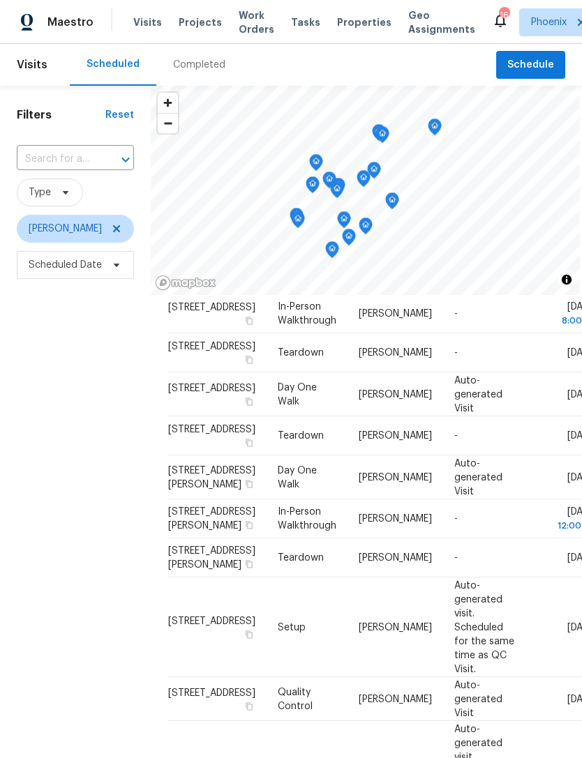
scroll to position [725, 0]
click at [0, 0] on icon at bounding box center [0, 0] width 0 height 0
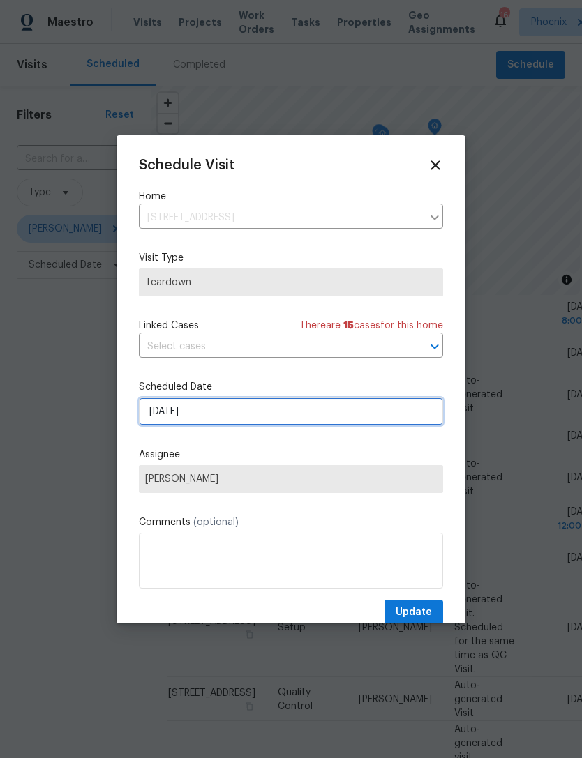
click at [287, 422] on input "[DATE]" at bounding box center [291, 412] width 304 height 28
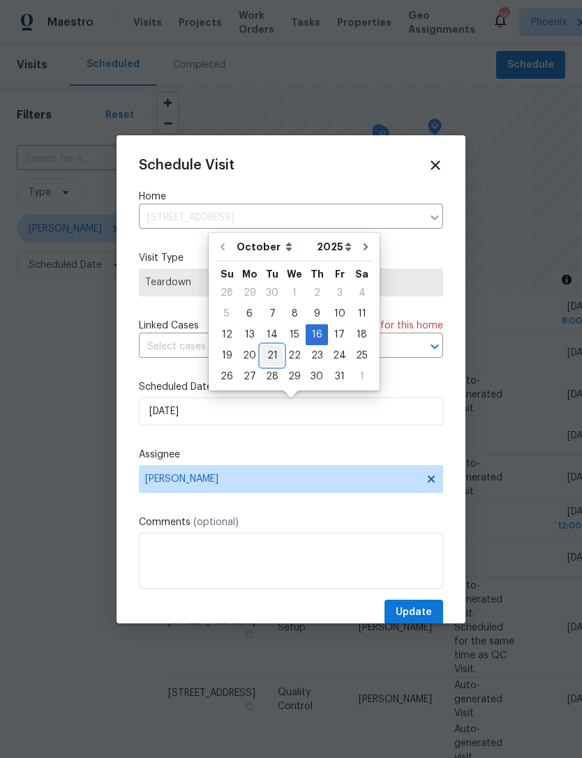
click at [275, 356] on div "21" at bounding box center [272, 356] width 22 height 20
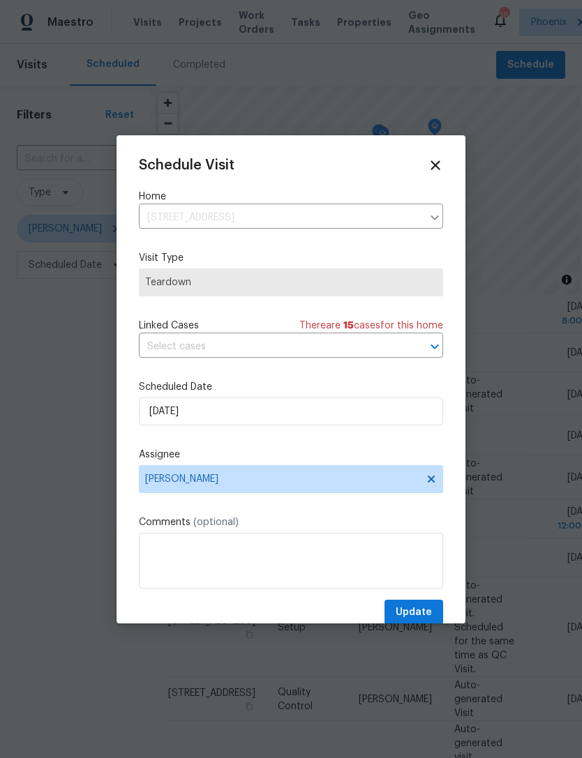
type input "[DATE]"
click at [427, 610] on span "Update" at bounding box center [413, 612] width 36 height 17
